Goal: Task Accomplishment & Management: Manage account settings

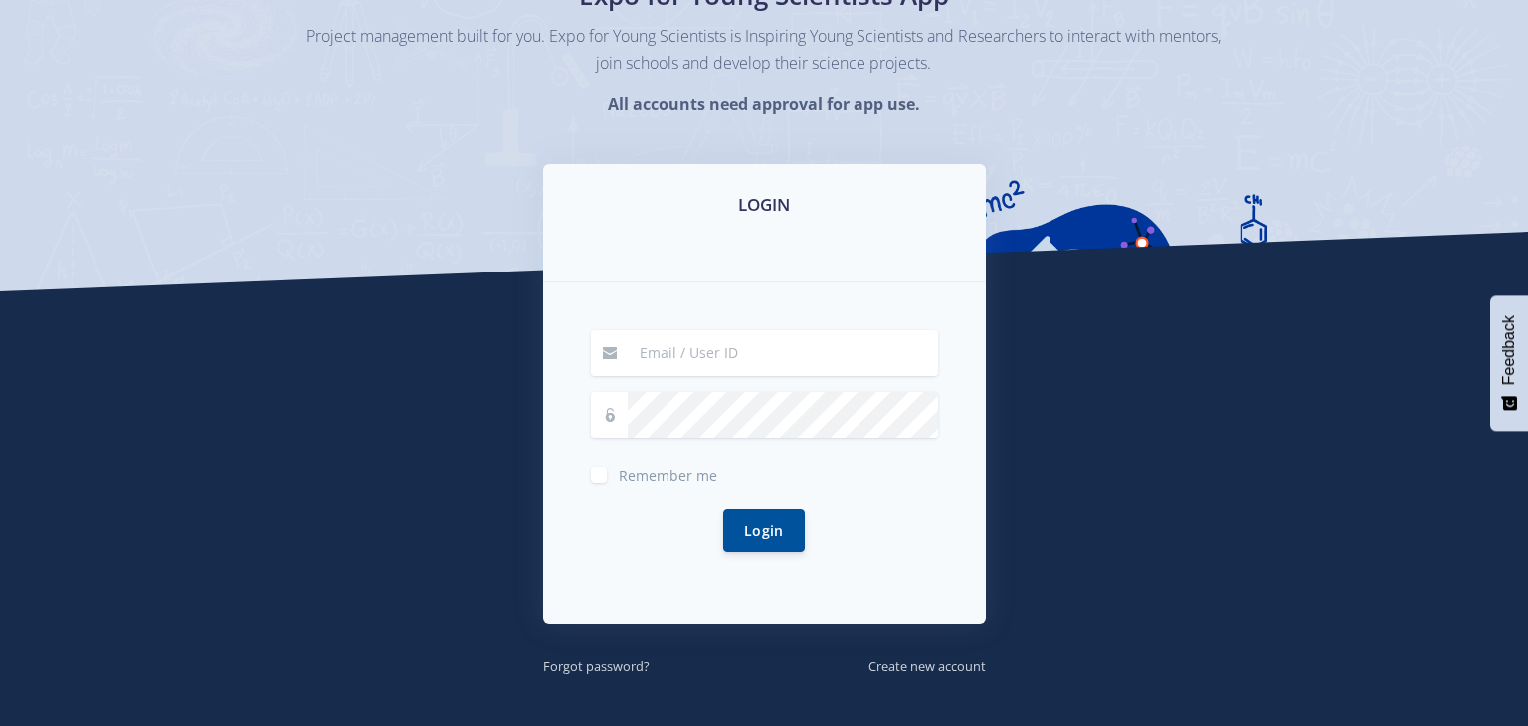
scroll to position [183, 0]
click at [771, 358] on input at bounding box center [783, 353] width 310 height 46
type input "[PERSON_NAME][EMAIL_ADDRESS][DOMAIN_NAME]"
click at [779, 532] on button "Login" at bounding box center [764, 529] width 82 height 43
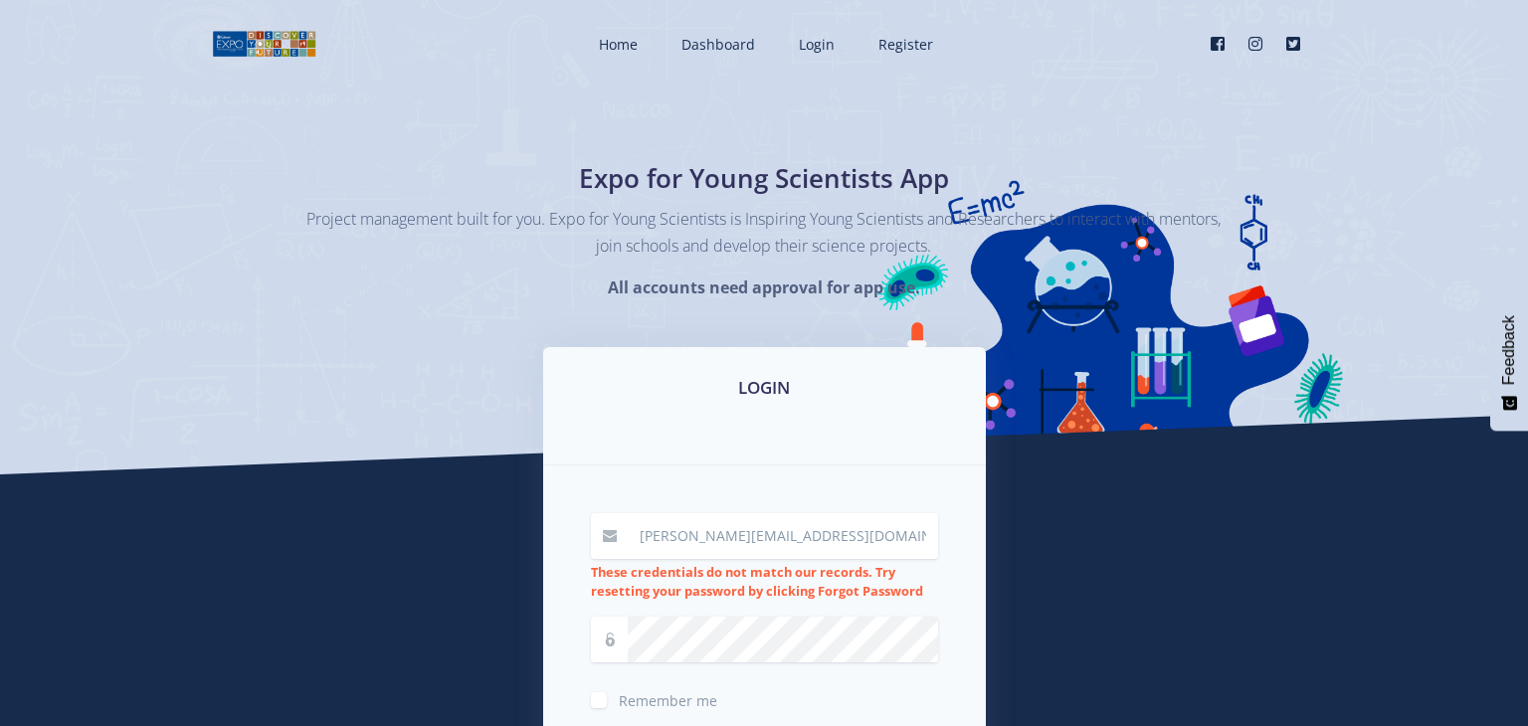
click at [779, 532] on input "[PERSON_NAME][EMAIL_ADDRESS][DOMAIN_NAME]" at bounding box center [783, 536] width 310 height 46
click at [757, 394] on h3 "LOGIN" at bounding box center [764, 388] width 395 height 26
click at [742, 541] on input "[PERSON_NAME][EMAIL_ADDRESS][DOMAIN_NAME]" at bounding box center [783, 536] width 310 height 46
click at [766, 537] on input "[PERSON_NAME][EMAIL_ADDRESS][DOMAIN_NAME]" at bounding box center [783, 536] width 310 height 46
click at [789, 538] on input "[PERSON_NAME][EMAIL_ADDRESS][DOMAIN_NAME]" at bounding box center [783, 536] width 310 height 46
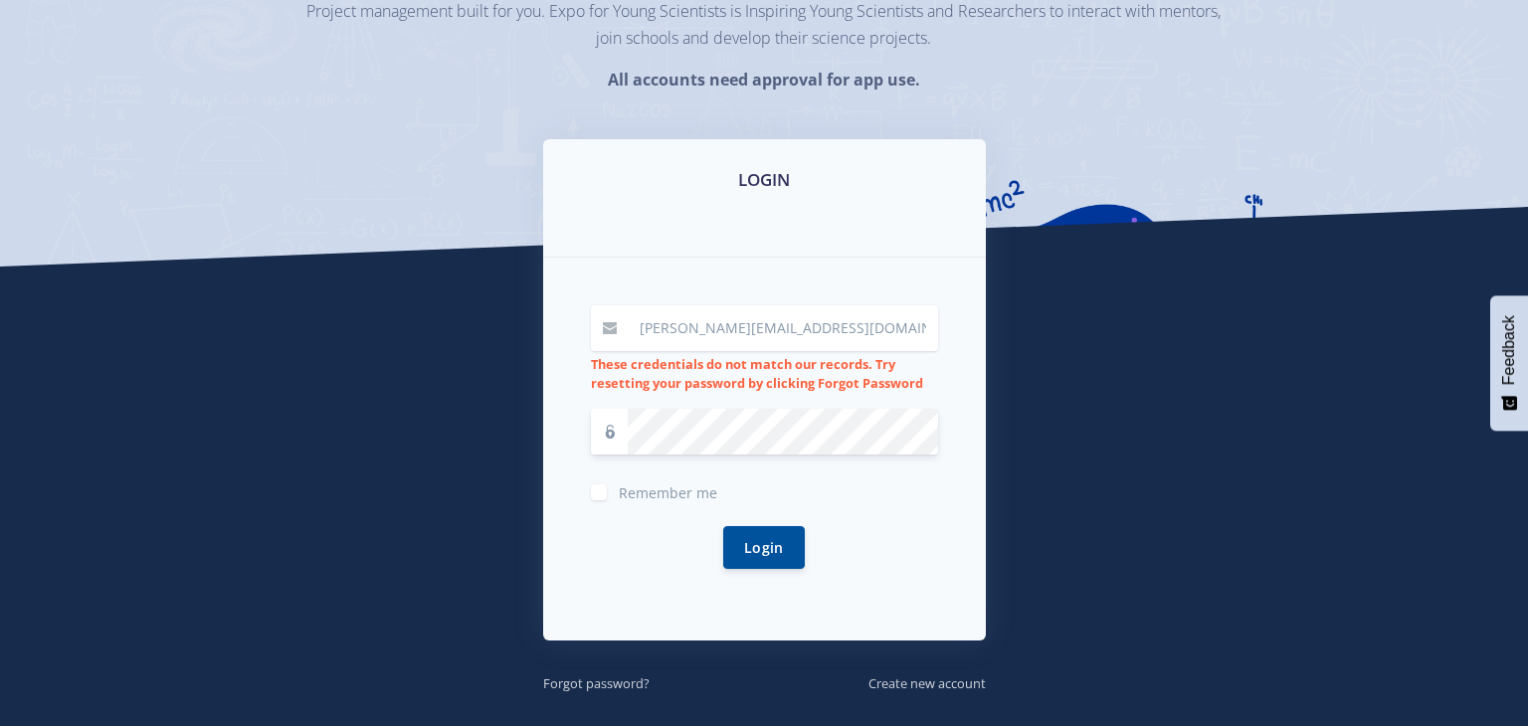
scroll to position [210, 0]
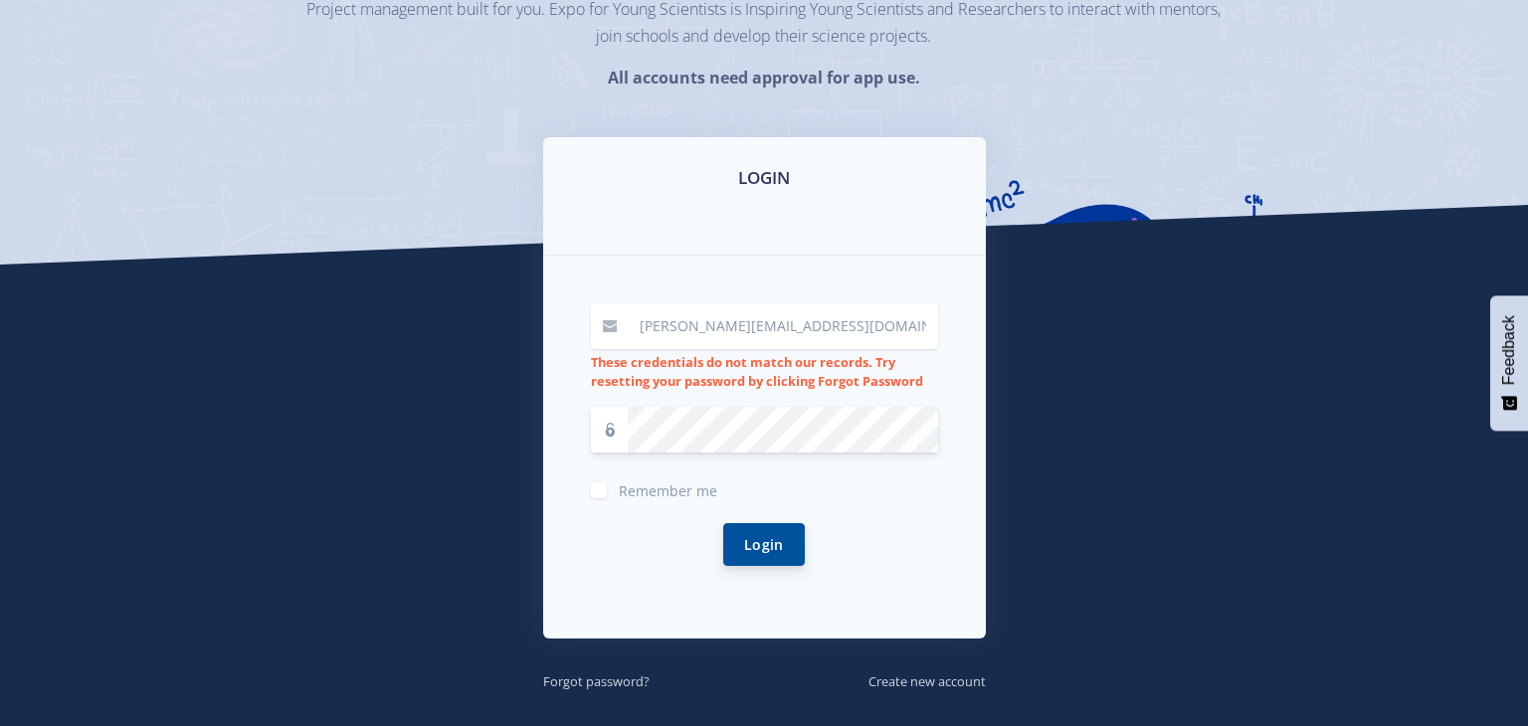
click at [778, 544] on button "Login" at bounding box center [764, 544] width 82 height 43
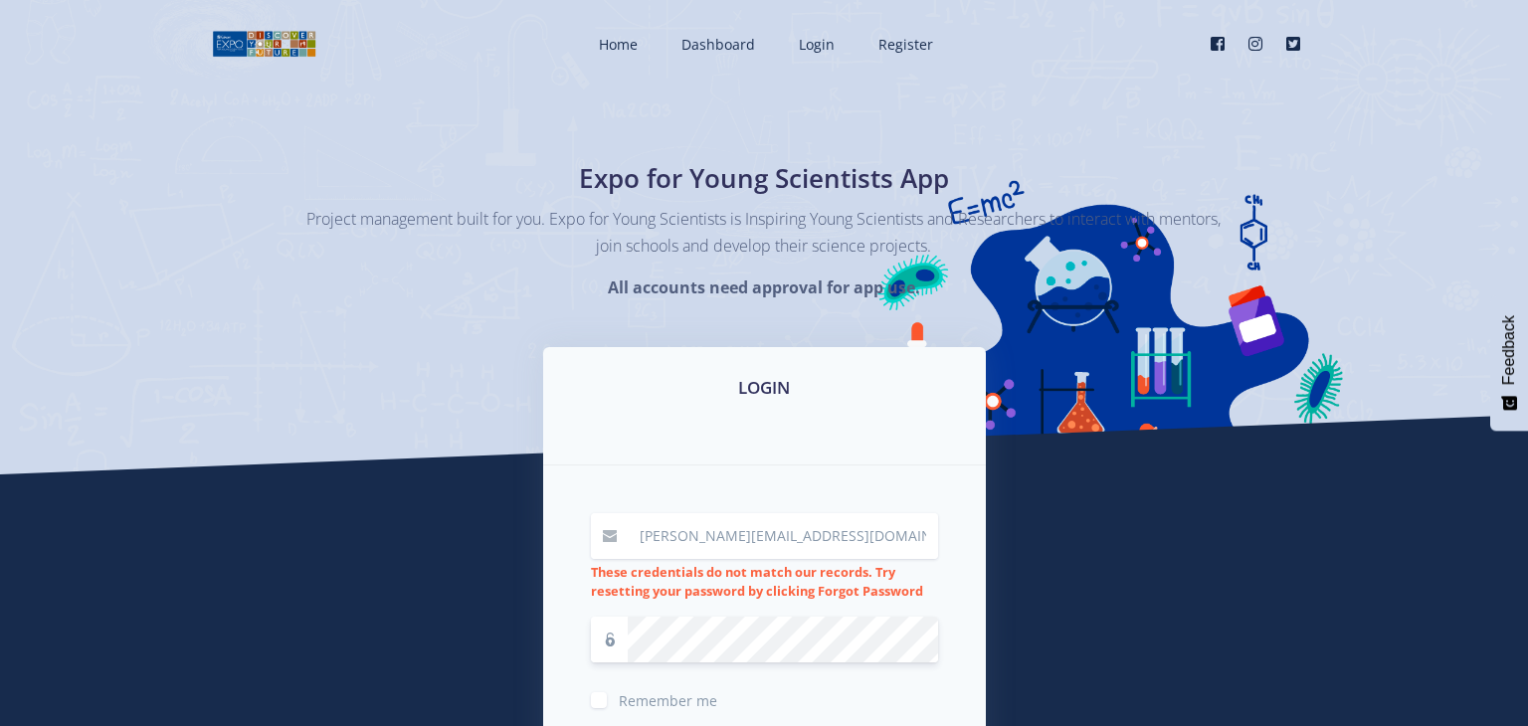
click at [818, 48] on span "Login" at bounding box center [817, 44] width 36 height 19
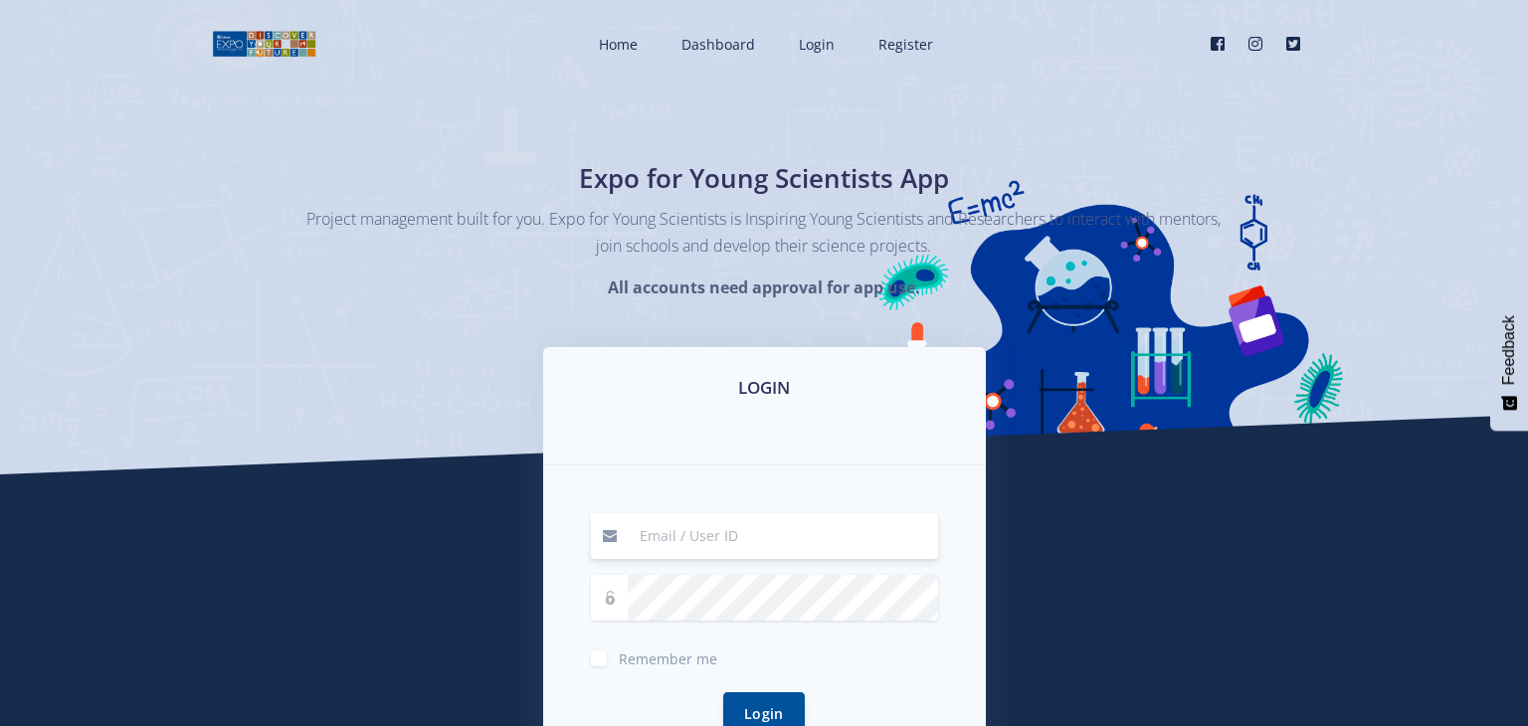
click at [723, 516] on input at bounding box center [783, 536] width 310 height 46
click at [1138, 518] on div "LOGIN Remember me Login" at bounding box center [764, 603] width 1134 height 513
click at [794, 535] on input at bounding box center [783, 536] width 310 height 46
type input "[PERSON_NAME][EMAIL_ADDRESS][DOMAIN_NAME]"
click at [723, 692] on button "Login" at bounding box center [764, 713] width 82 height 43
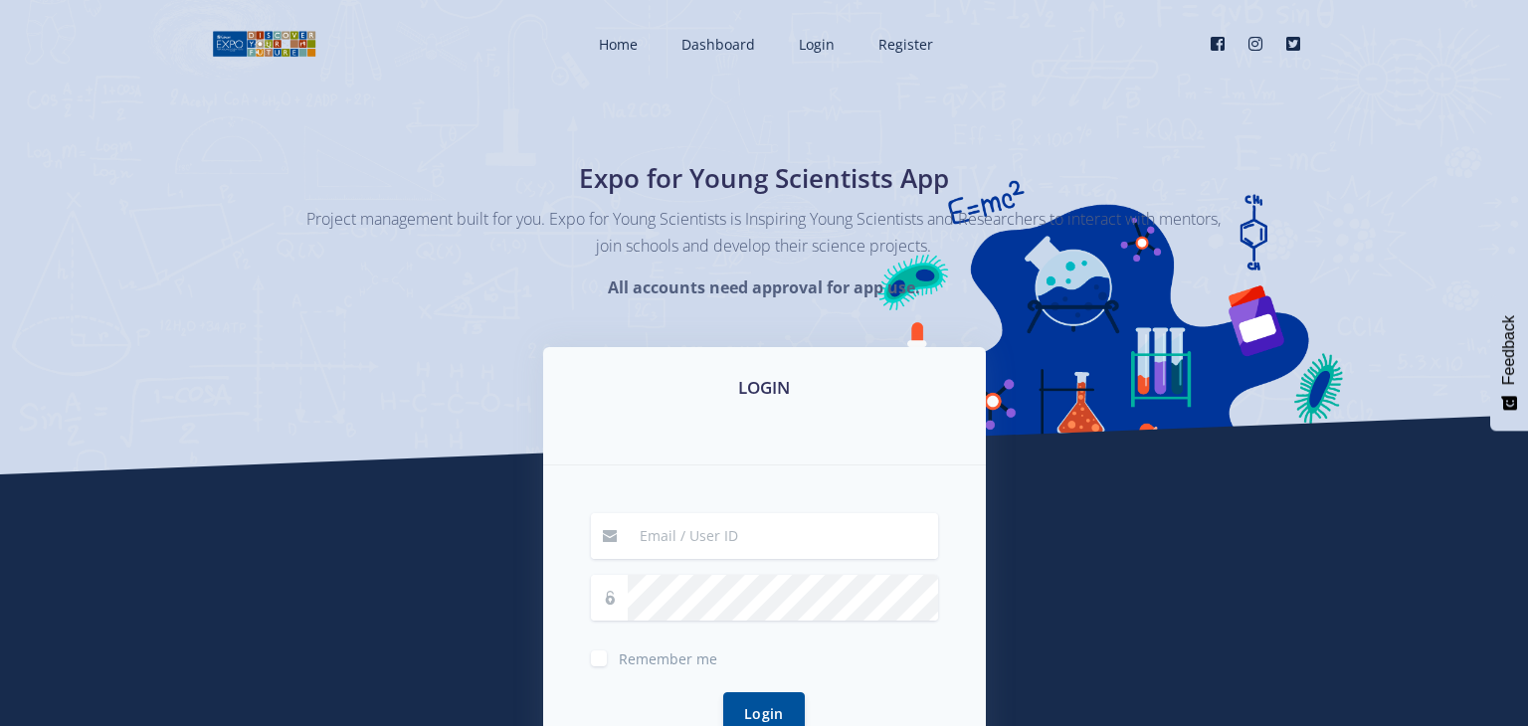
click at [715, 547] on input at bounding box center [783, 536] width 310 height 46
type input "[PERSON_NAME][EMAIL_ADDRESS][DOMAIN_NAME]"
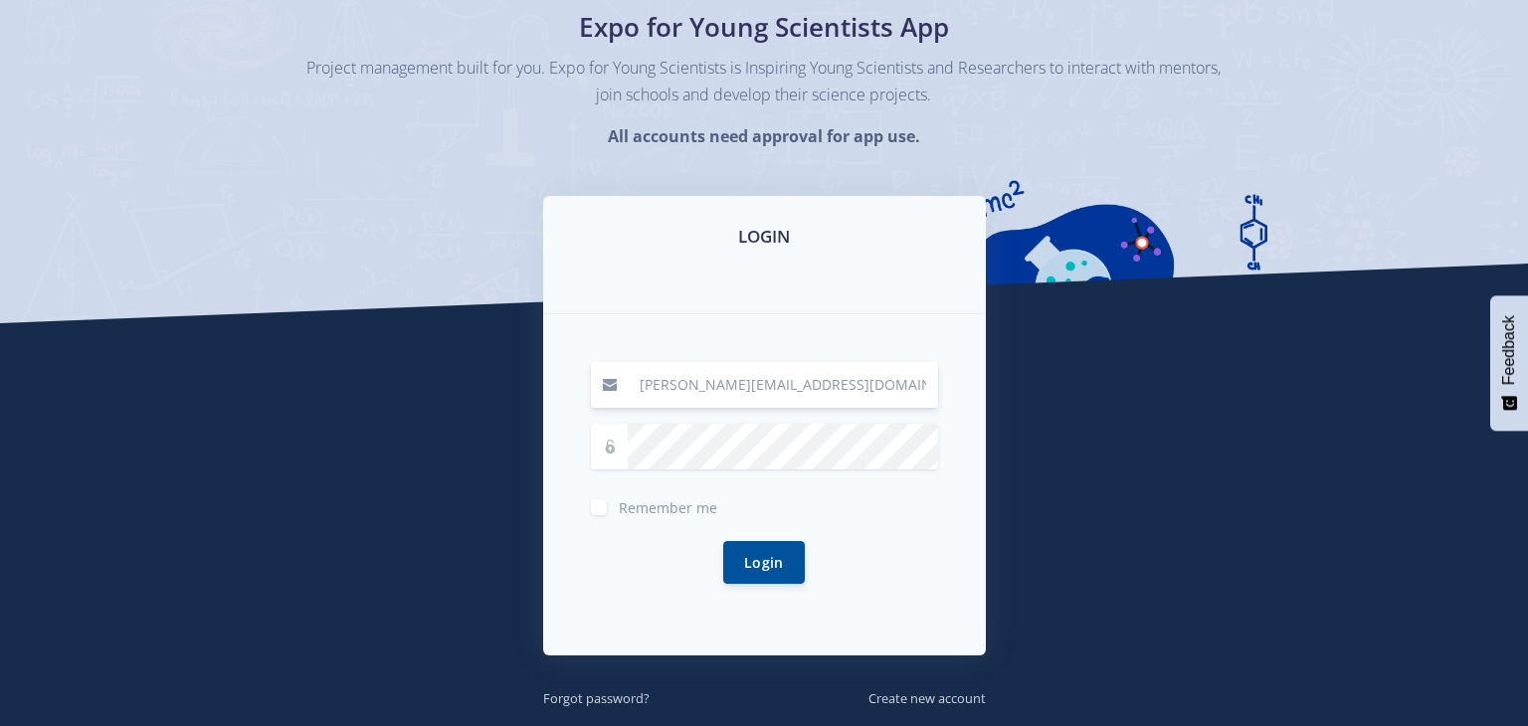
scroll to position [154, 0]
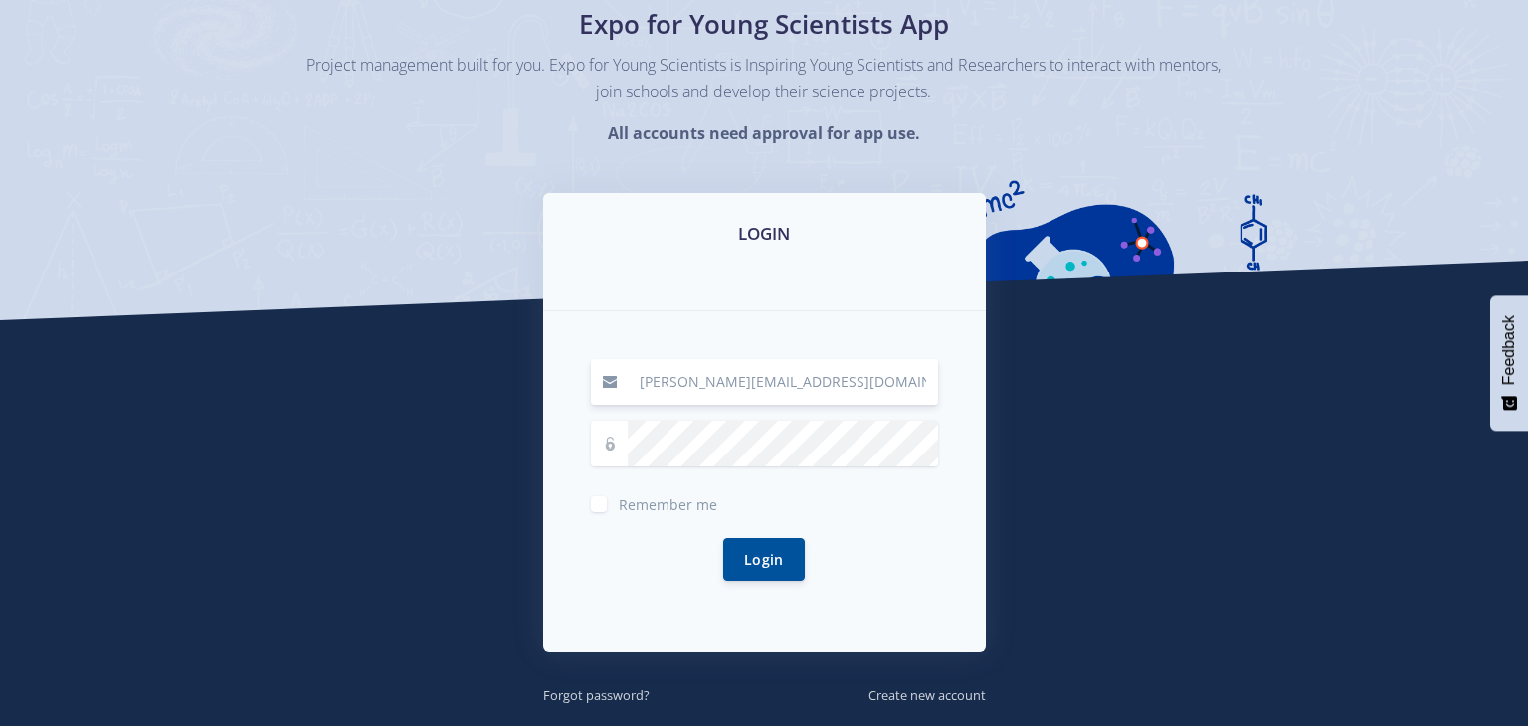
click at [619, 504] on label "Remember me" at bounding box center [668, 500] width 98 height 16
click at [619, 503] on input "Remember me" at bounding box center [625, 496] width 13 height 13
checkbox input "true"
click at [608, 697] on small "Forgot password?" at bounding box center [596, 695] width 106 height 18
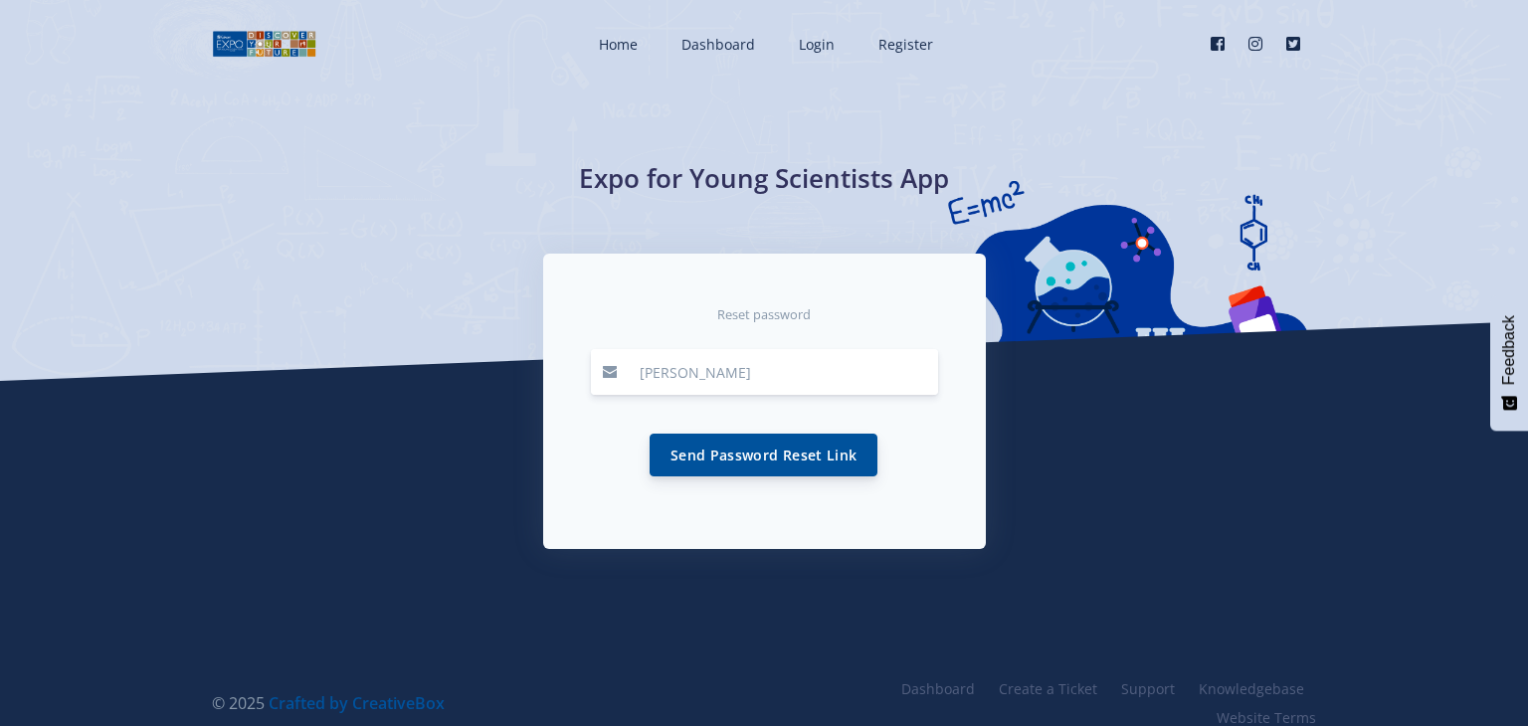
type input "[PERSON_NAME][EMAIL_ADDRESS][DOMAIN_NAME]"
click at [774, 458] on button "Send Password Reset Link" at bounding box center [764, 455] width 228 height 43
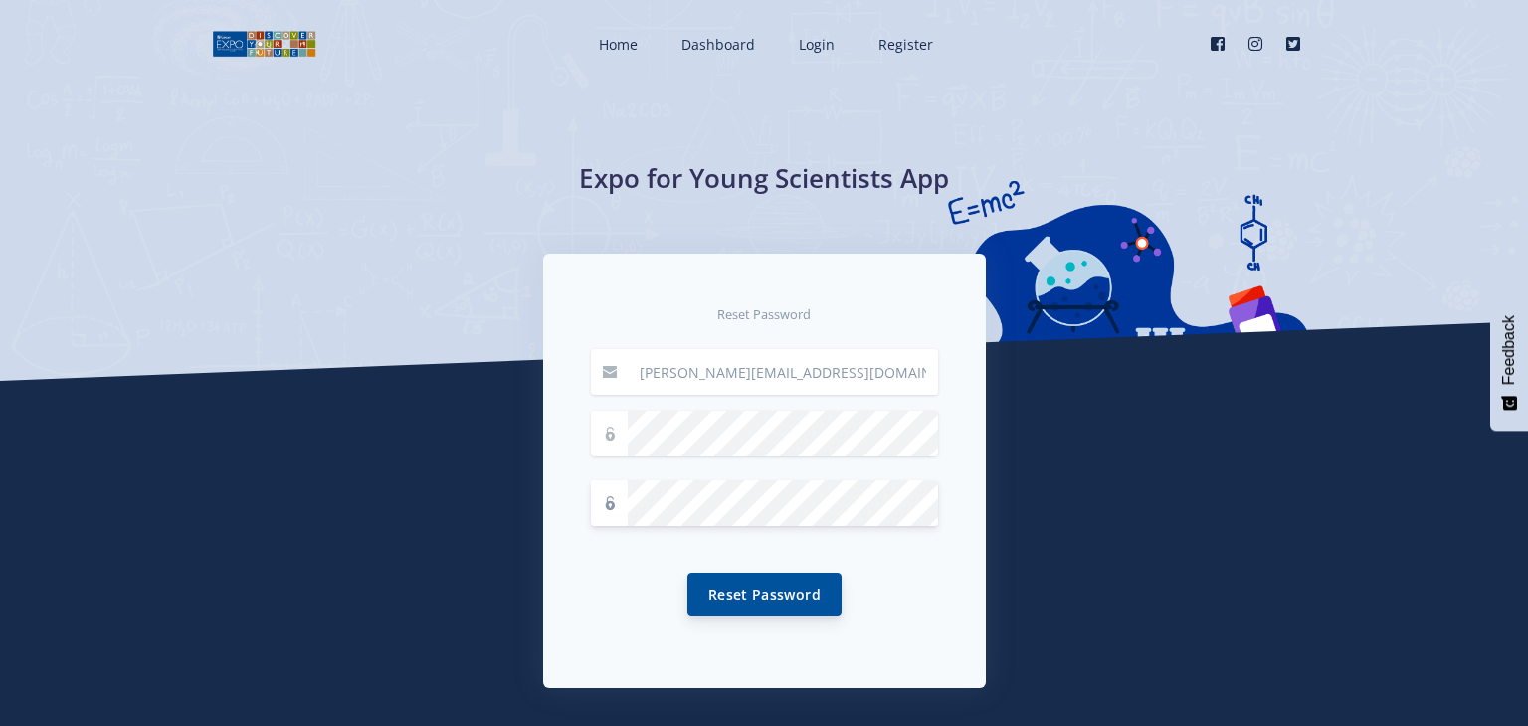
click at [769, 602] on button "Reset Password" at bounding box center [764, 594] width 154 height 43
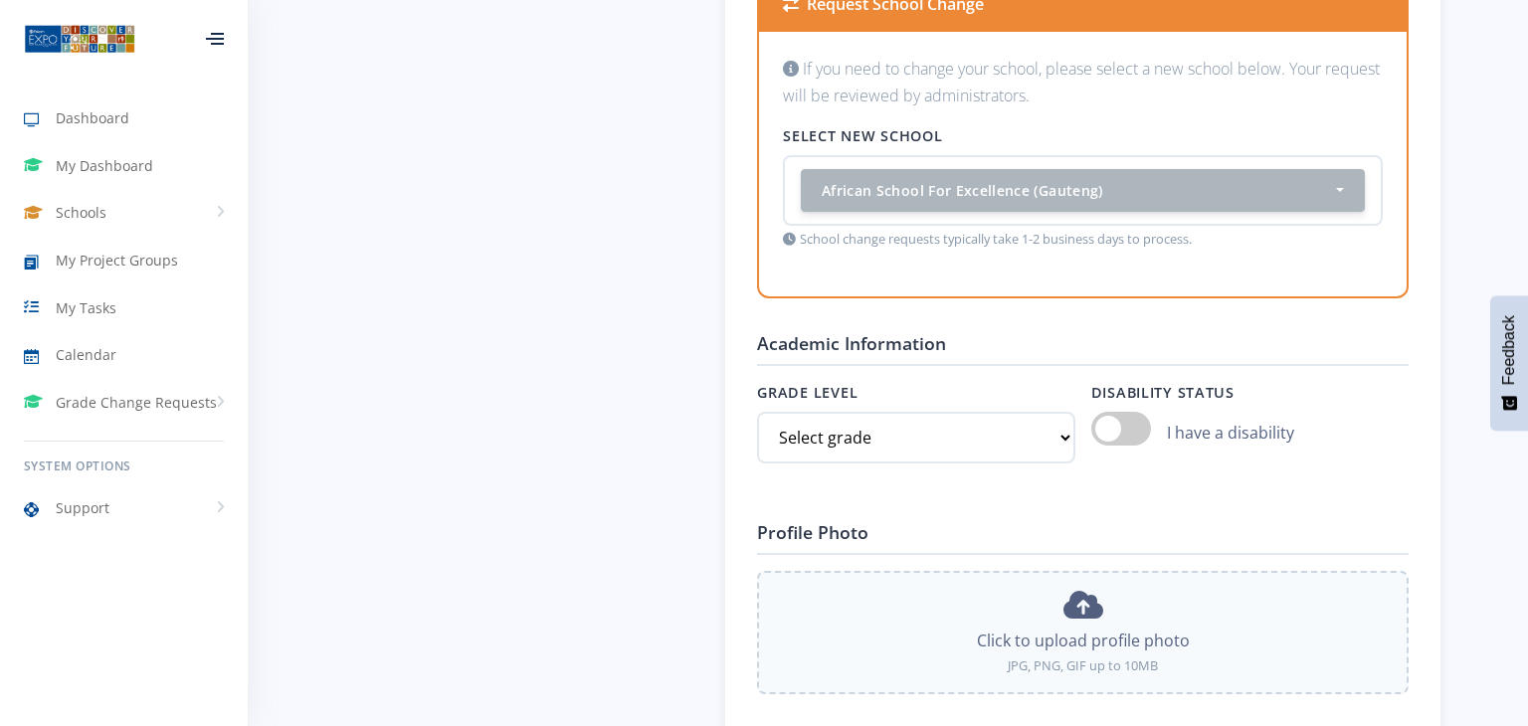
scroll to position [1652, 0]
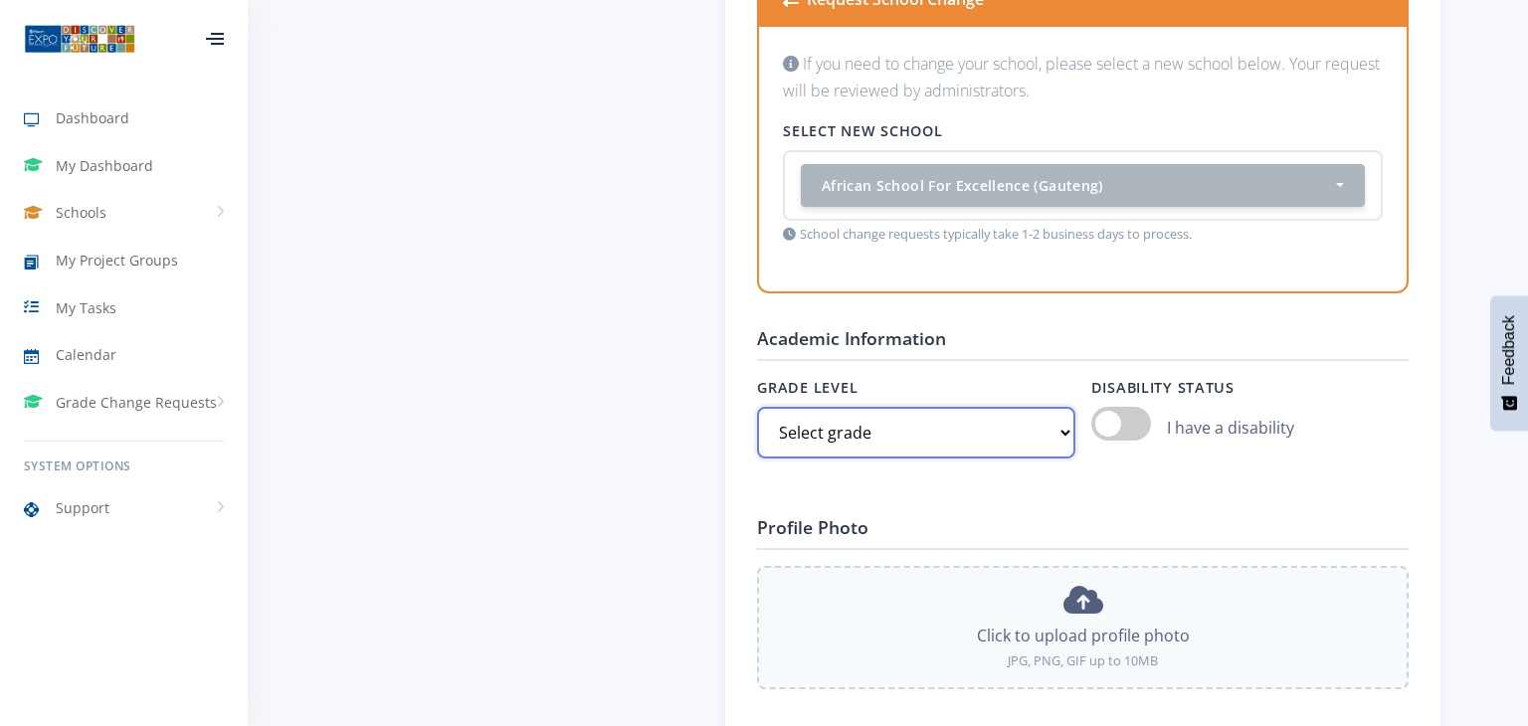
click at [1061, 422] on select "Select grade Grade 4 Grade 5 Grade 6 Grade 7" at bounding box center [915, 433] width 317 height 52
select select "Grade 12"
click at [757, 407] on select "Select grade Grade 4 Grade 5 Grade 6 Grade 7" at bounding box center [915, 433] width 317 height 52
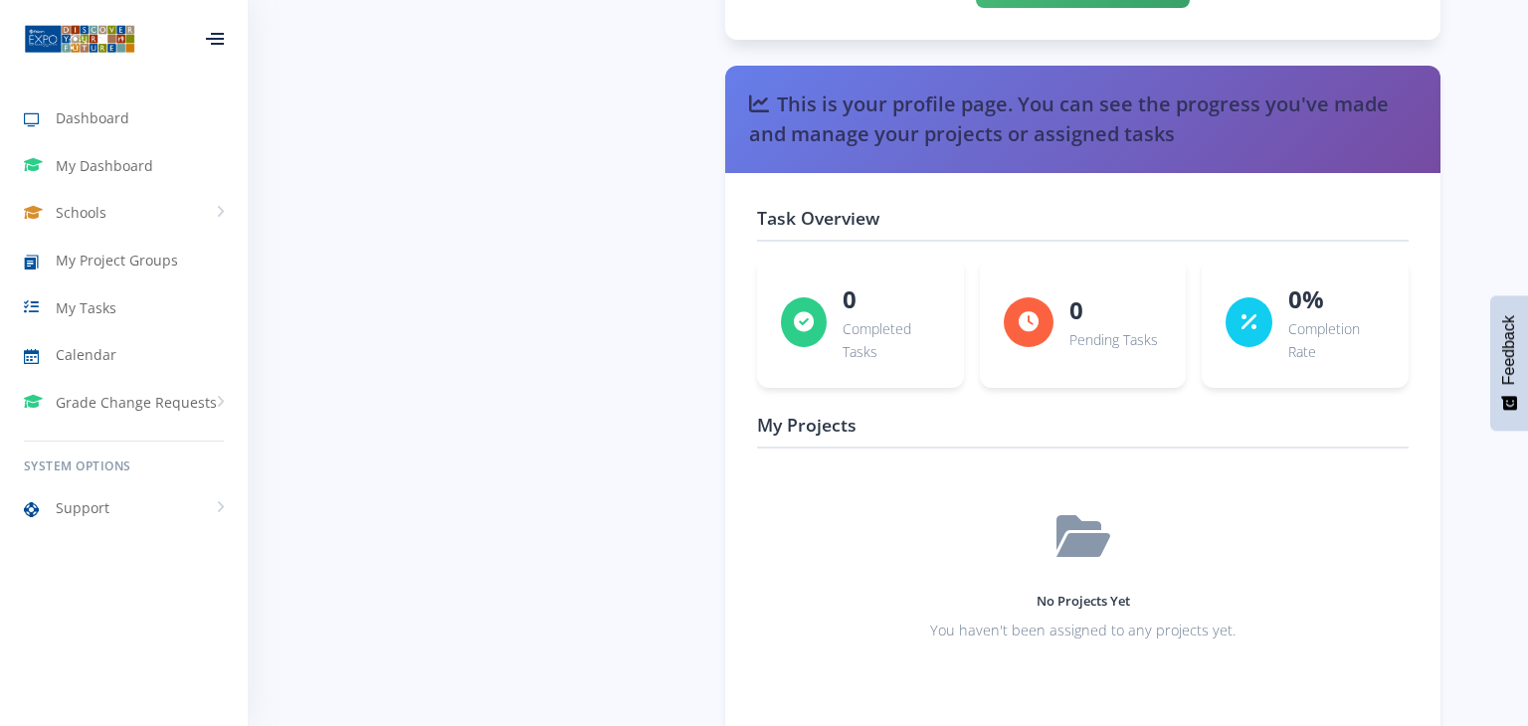
scroll to position [3012, 0]
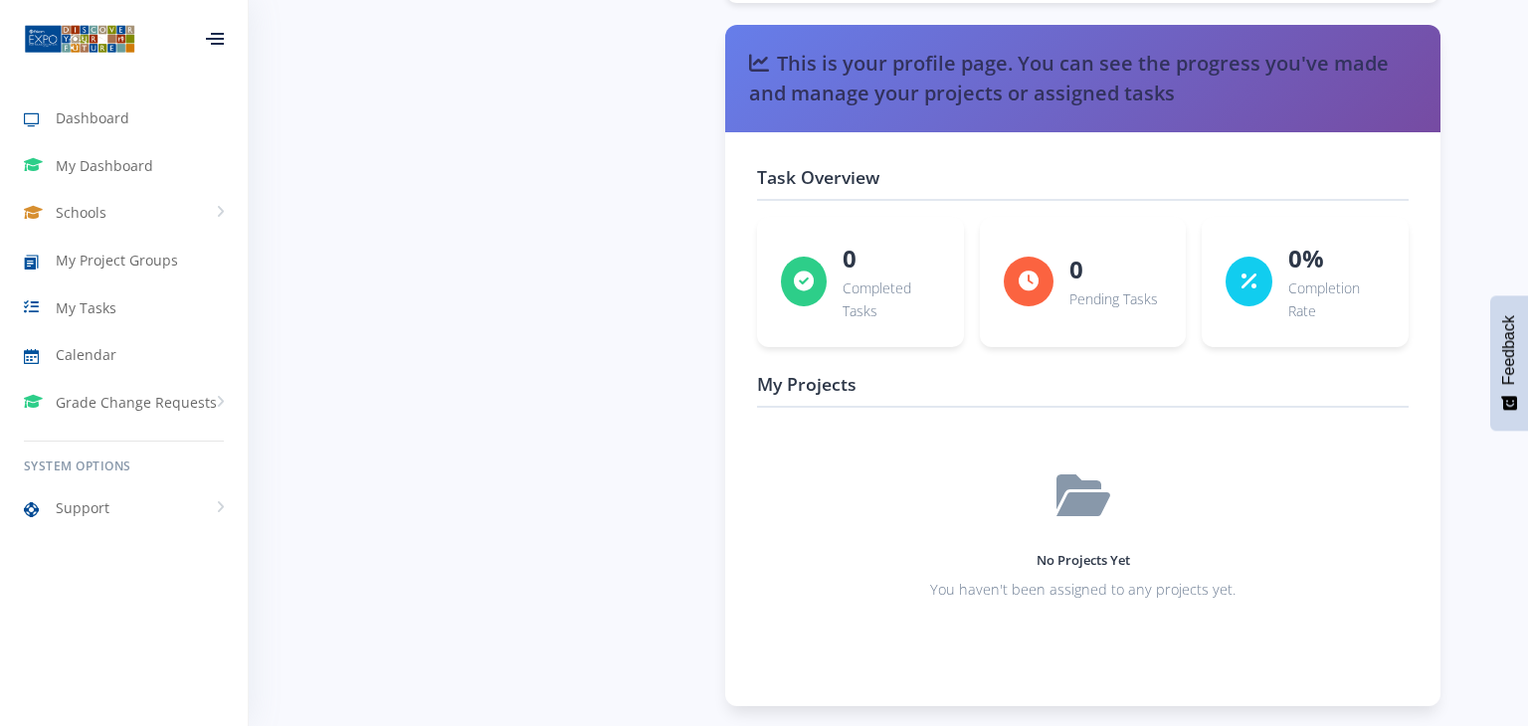
click at [1062, 551] on h5 "No Projects Yet" at bounding box center [1083, 561] width 620 height 20
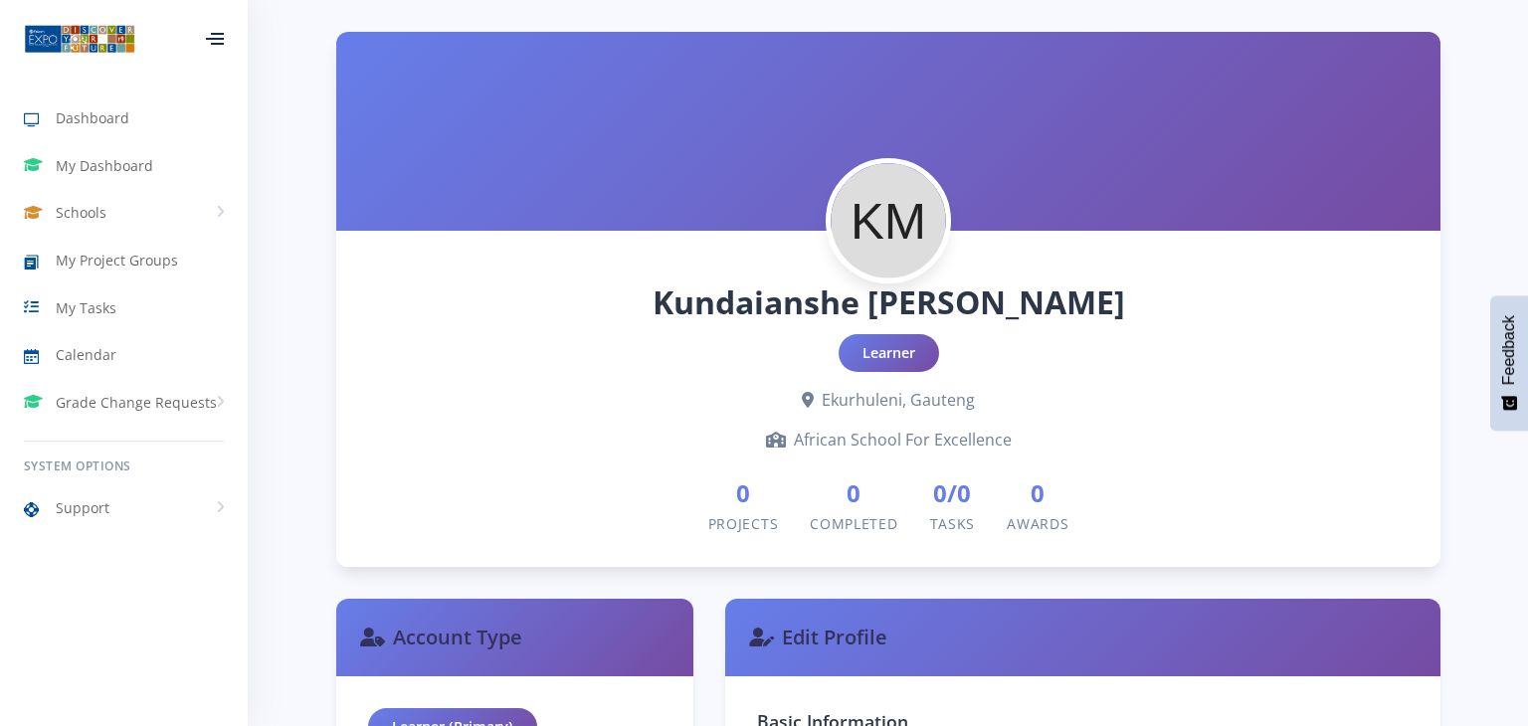
scroll to position [266, 0]
